Goal: Navigation & Orientation: Locate item on page

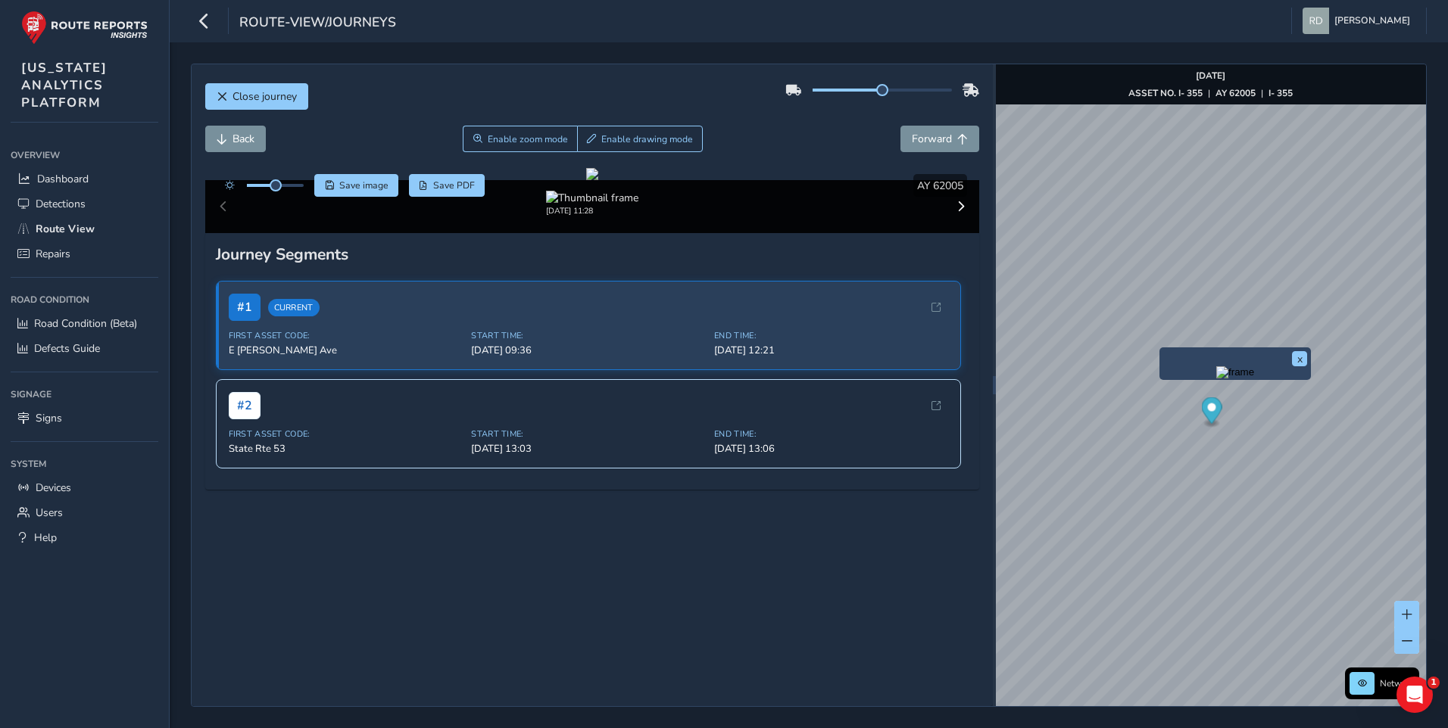
click at [806, 129] on div "Back Enable zoom mode Enable drawing mode Forward" at bounding box center [592, 139] width 774 height 26
click at [761, 139] on div "Back Enable zoom mode Enable drawing mode Forward" at bounding box center [592, 139] width 774 height 26
click at [438, 113] on div "Close journey" at bounding box center [592, 102] width 774 height 48
